Goal: Book appointment/travel/reservation

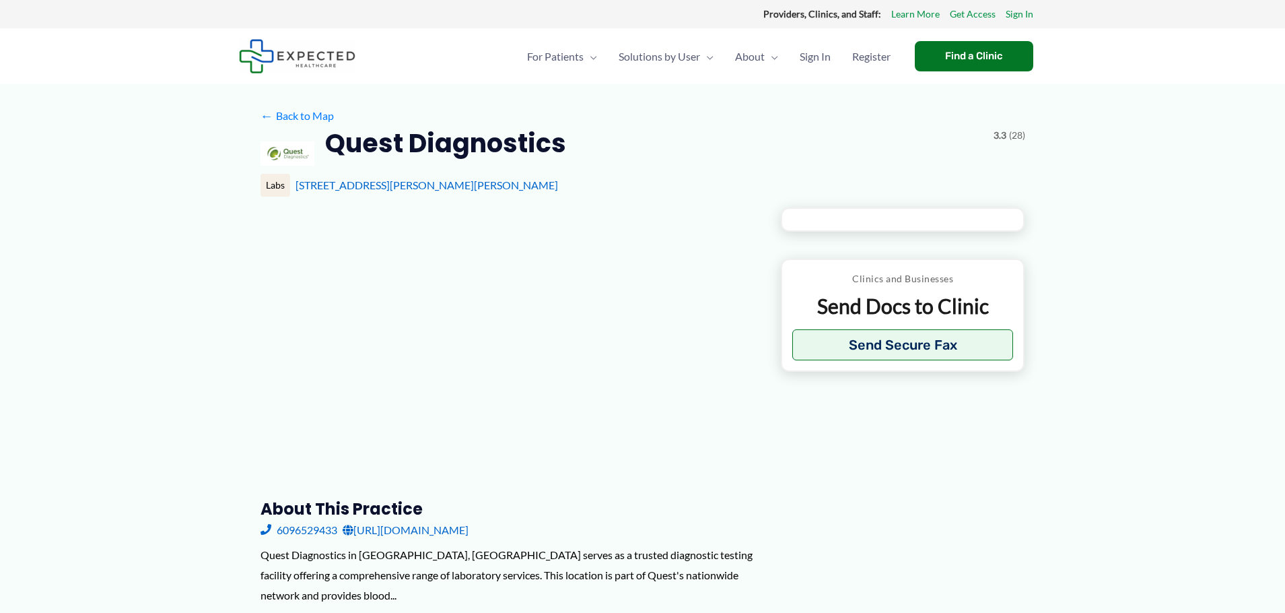
type input "**********"
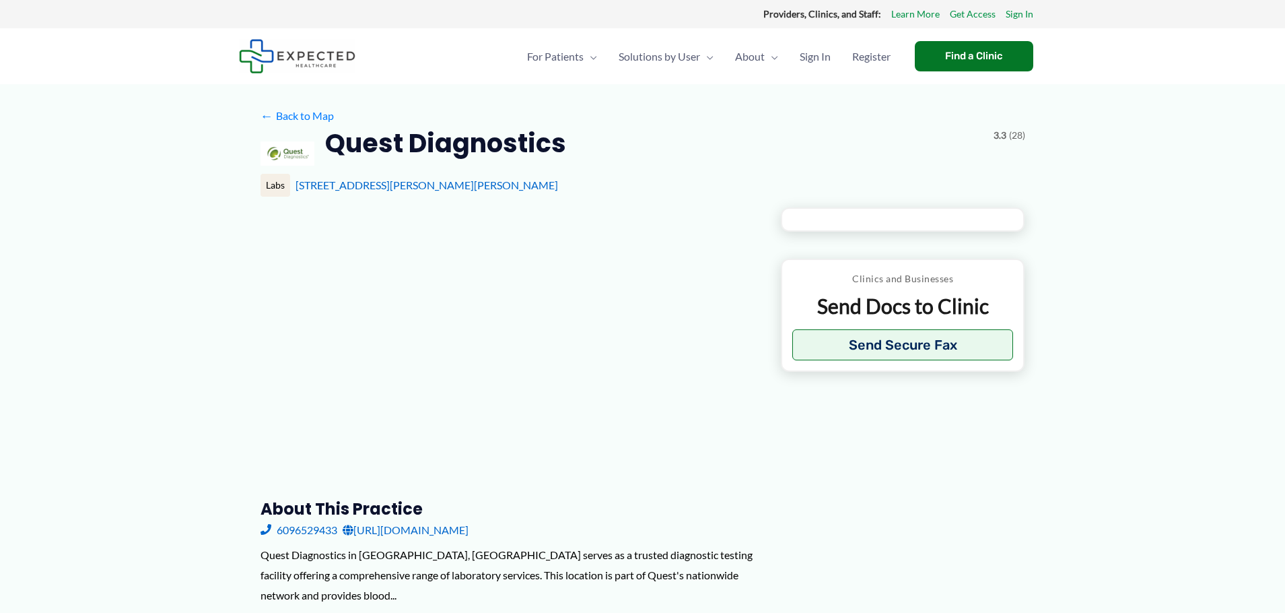
type input "**********"
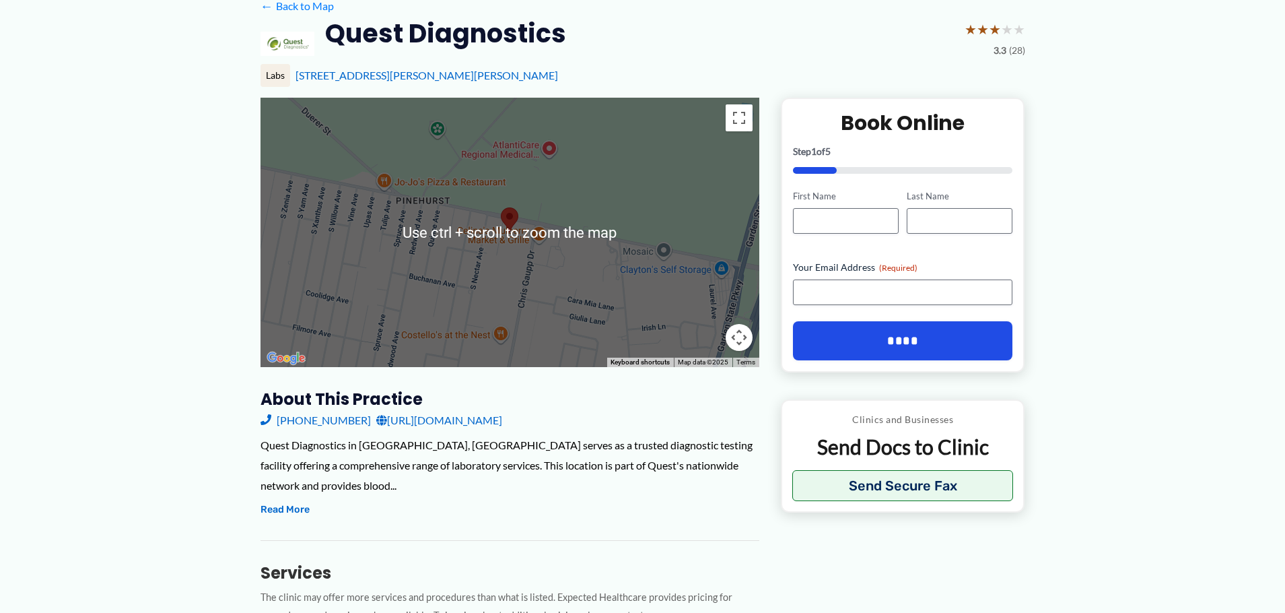
scroll to position [135, 0]
